Goal: Information Seeking & Learning: Learn about a topic

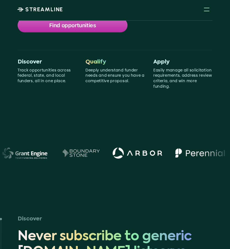
scroll to position [123, 0]
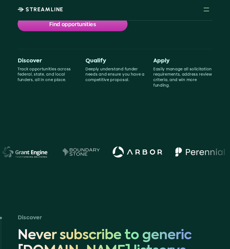
click at [209, 10] on div at bounding box center [206, 9] width 12 height 12
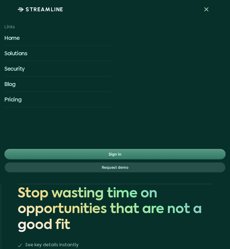
scroll to position [655, 0]
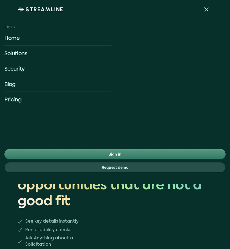
click at [208, 7] on div at bounding box center [206, 9] width 4 height 4
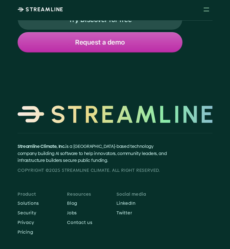
scroll to position [3021, 0]
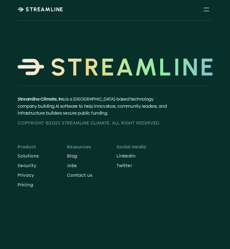
click at [72, 163] on p "Jobs" at bounding box center [91, 165] width 49 height 5
click at [21, 163] on p "Security" at bounding box center [42, 165] width 49 height 5
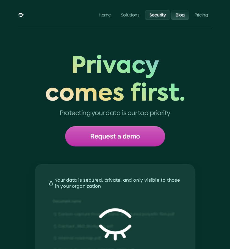
click at [184, 15] on p "Blog" at bounding box center [180, 14] width 9 height 5
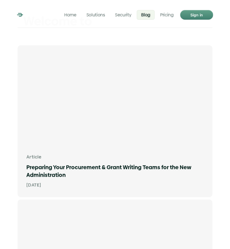
scroll to position [81, 0]
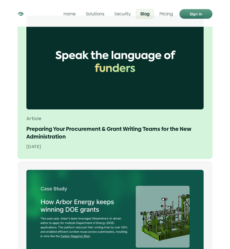
click at [117, 129] on h1 "Preparing Your Procurement & Grant Writing Teams for the New Administration" at bounding box center [114, 132] width 177 height 15
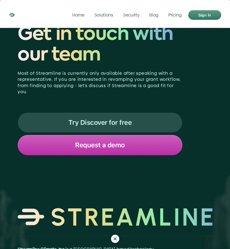
scroll to position [924, 0]
